Goal: Information Seeking & Learning: Understand process/instructions

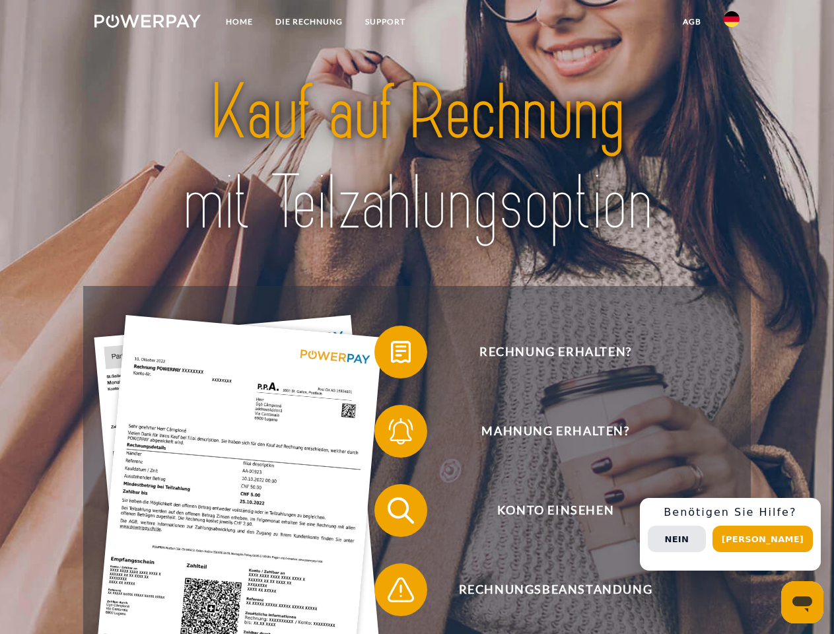
click at [147, 23] on img at bounding box center [147, 21] width 106 height 13
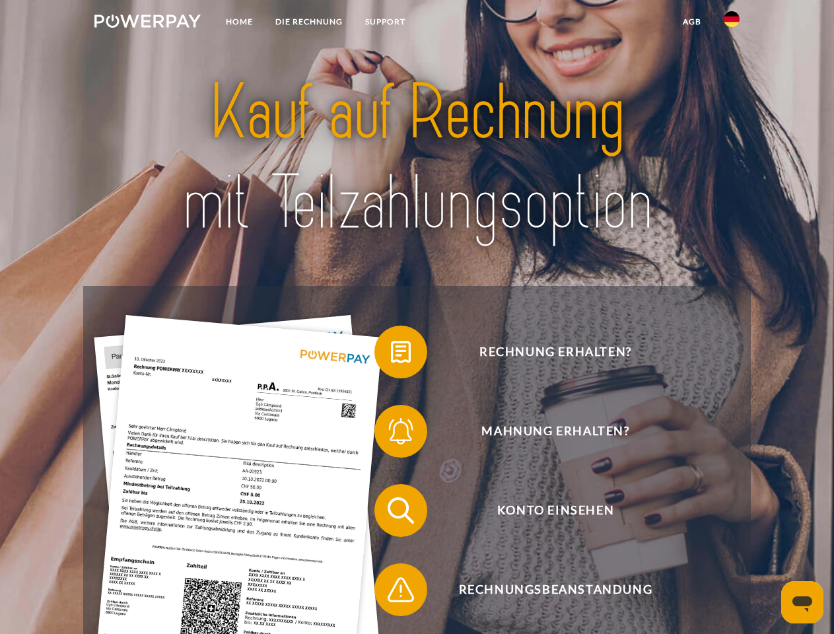
click at [731, 23] on img at bounding box center [731, 19] width 16 height 16
click at [691, 22] on link "agb" at bounding box center [691, 22] width 41 height 24
click at [391, 354] on span at bounding box center [381, 352] width 66 height 66
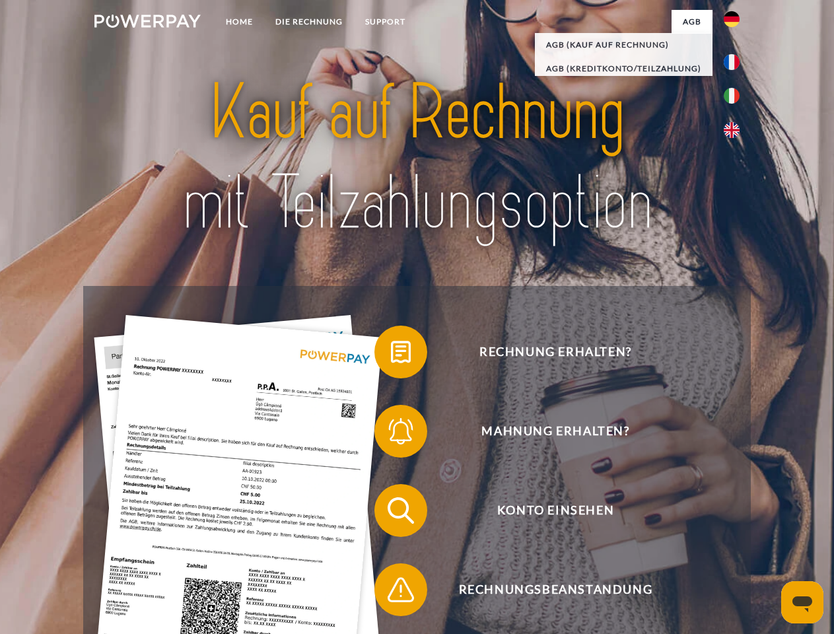
click at [391, 434] on div "Rechnung erhalten? Mahnung erhalten? Konto einsehen" at bounding box center [416, 550] width 667 height 528
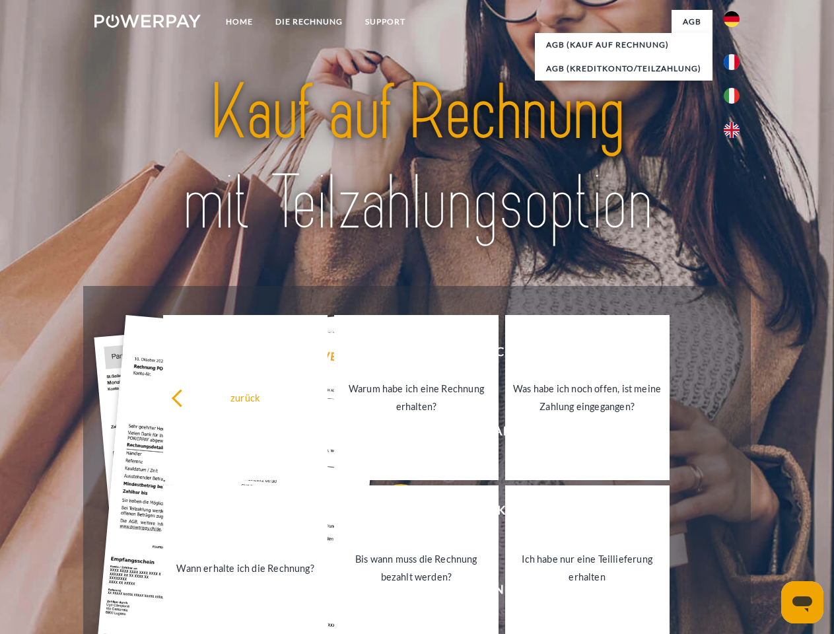
click at [391, 513] on link "Bis wann muss die Rechnung bezahlt werden?" at bounding box center [416, 567] width 164 height 165
click at [391, 592] on span at bounding box center [381, 589] width 66 height 66
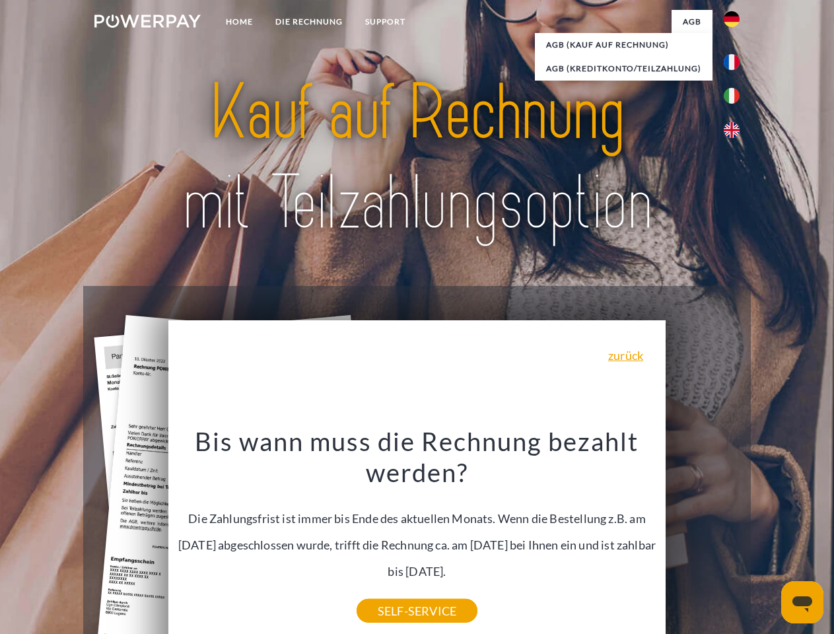
click at [735, 534] on div "Rechnung erhalten? Mahnung erhalten? Konto einsehen" at bounding box center [416, 550] width 667 height 528
click at [702, 537] on span "Konto einsehen" at bounding box center [554, 510] width 323 height 53
click at [767, 539] on header "Home DIE RECHNUNG SUPPORT" at bounding box center [417, 456] width 834 height 912
